Goal: Task Accomplishment & Management: Use online tool/utility

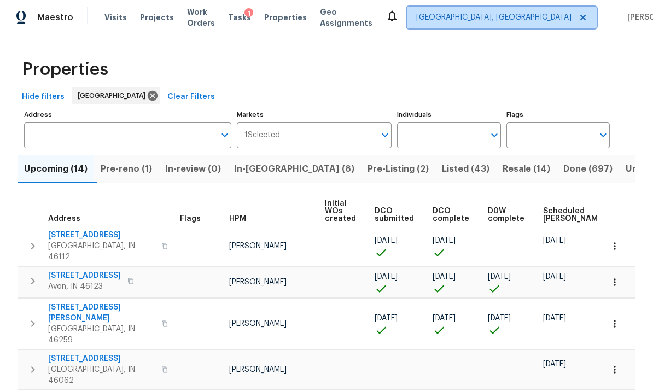
click at [502, 20] on span "Indianapolis, IN" at bounding box center [493, 17] width 155 height 11
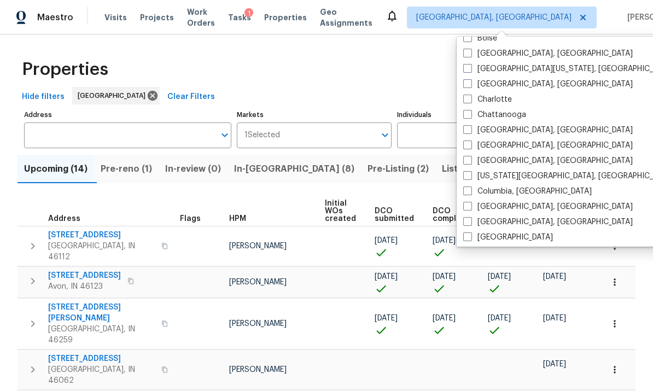
scroll to position [118, 0]
click at [468, 148] on span at bounding box center [467, 144] width 9 height 9
click at [468, 147] on input "Cincinnati, OH" at bounding box center [466, 142] width 7 height 7
checkbox input "true"
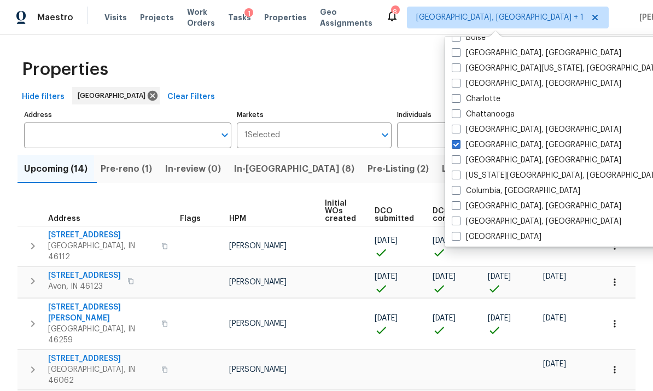
click at [117, 15] on span "Visits" at bounding box center [115, 17] width 22 height 11
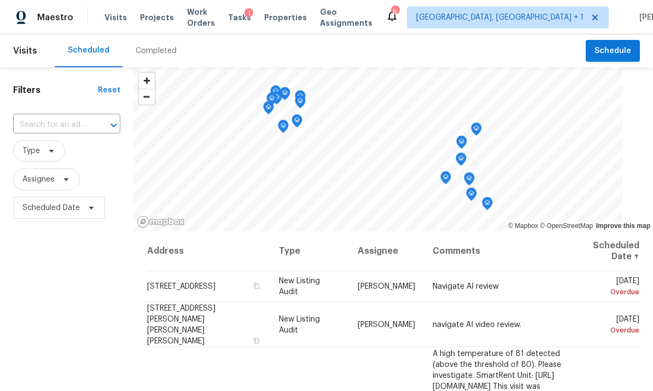
click at [290, 21] on span "Properties" at bounding box center [285, 17] width 43 height 11
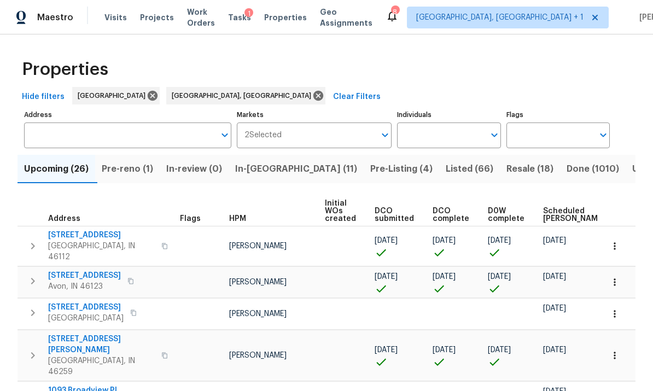
click at [93, 137] on input "Address" at bounding box center [119, 136] width 191 height 26
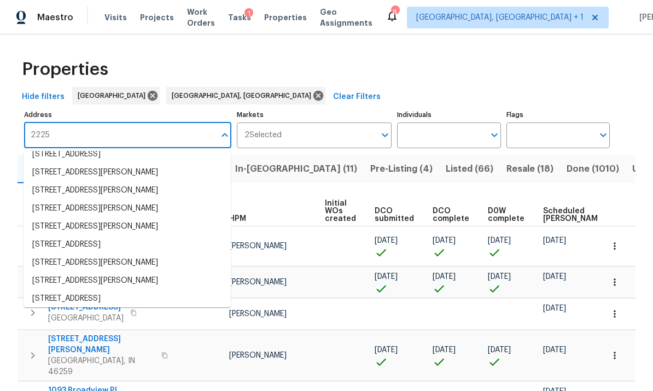
scroll to position [100, 0]
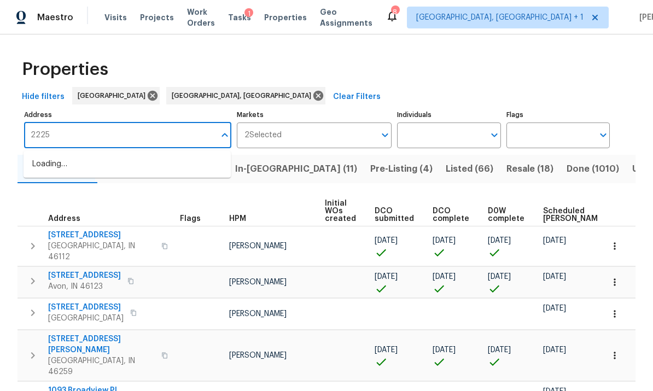
type input "2225"
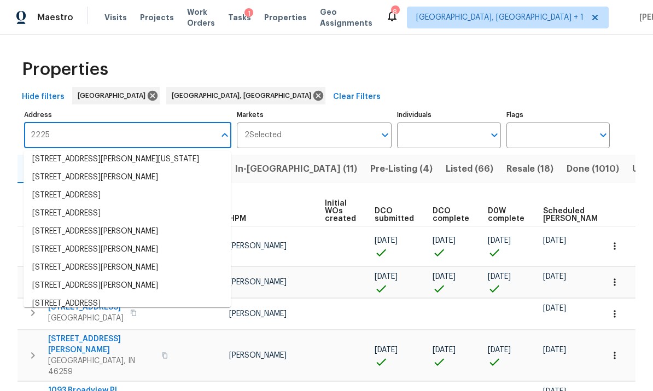
scroll to position [34, 0]
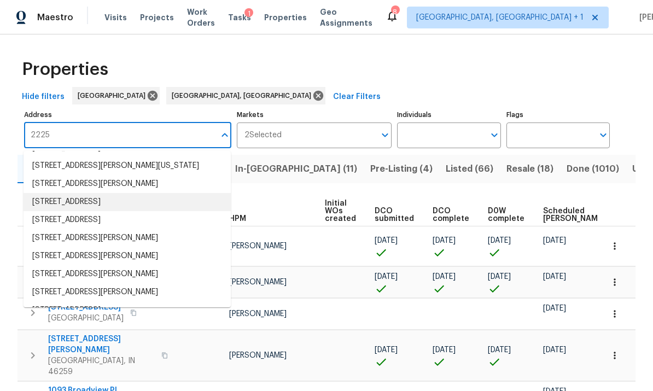
click at [132, 211] on li "2225 Hawthorne St Middletown OH 45042" at bounding box center [127, 202] width 207 height 18
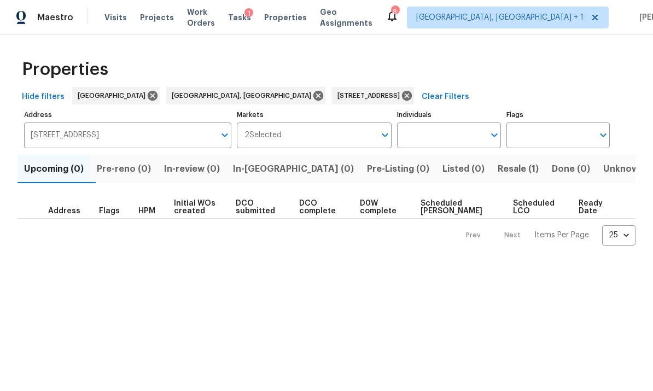
click at [498, 168] on span "Resale (1)" at bounding box center [518, 168] width 41 height 15
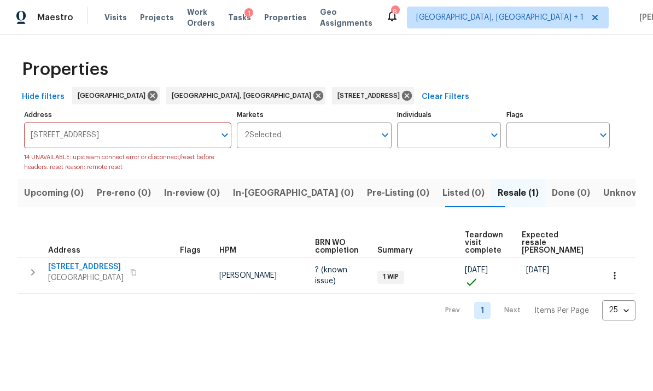
click at [31, 273] on icon "button" at bounding box center [32, 272] width 13 height 13
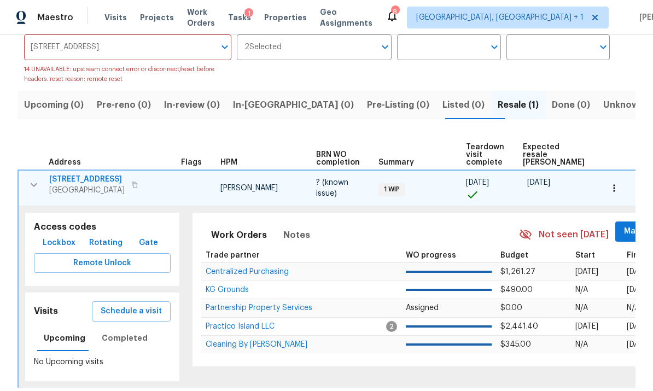
scroll to position [88, 0]
click at [226, 233] on span "Work Orders" at bounding box center [239, 235] width 56 height 15
click at [83, 179] on span "[STREET_ADDRESS]" at bounding box center [86, 179] width 75 height 11
click at [619, 191] on icon "button" at bounding box center [614, 188] width 11 height 11
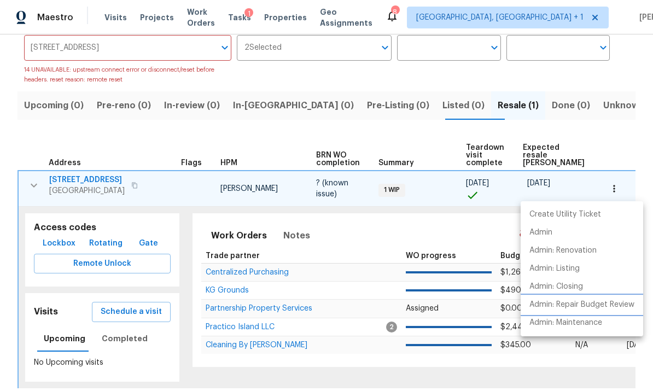
click at [584, 304] on p "Admin: Repair Budget Review" at bounding box center [581, 304] width 105 height 11
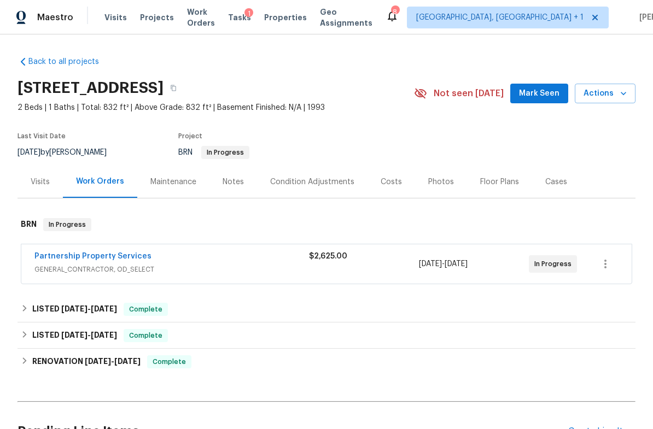
click at [88, 253] on link "Partnership Property Services" at bounding box center [92, 257] width 117 height 8
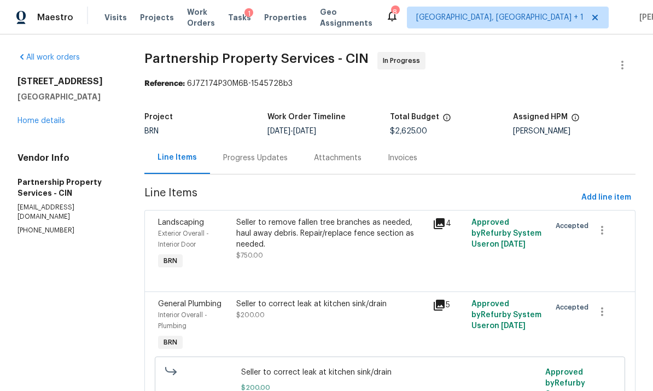
click at [288, 154] on div "Progress Updates" at bounding box center [255, 158] width 65 height 11
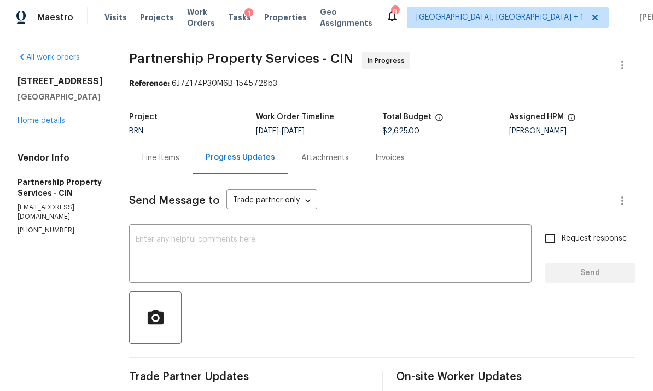
click at [193, 152] on div "Line Items" at bounding box center [160, 158] width 63 height 32
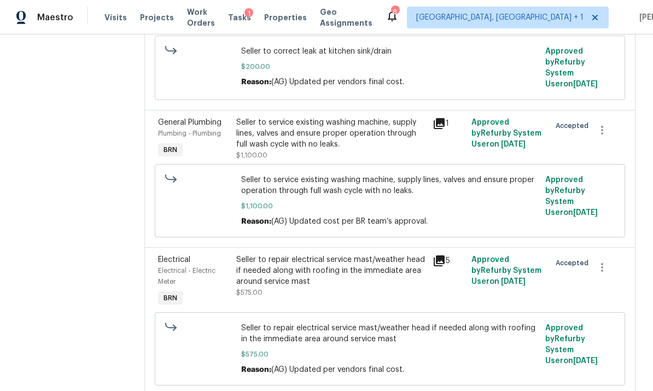
scroll to position [321, 0]
